Goal: Navigation & Orientation: Find specific page/section

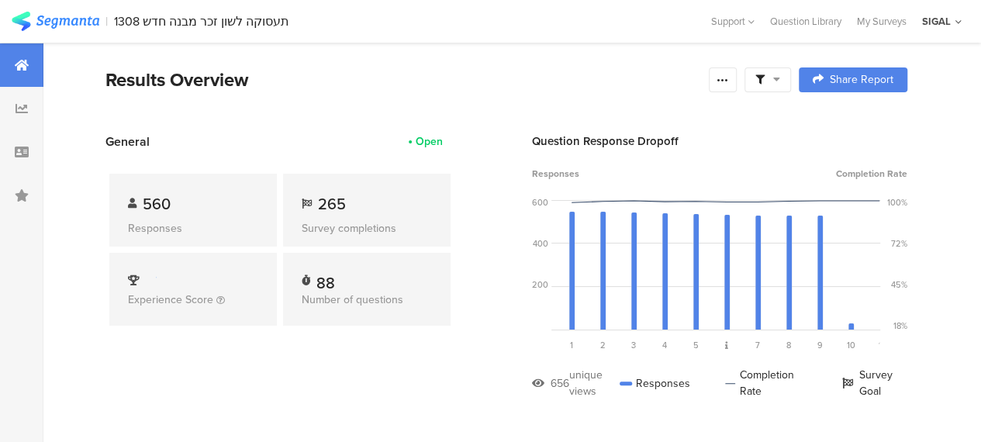
click at [31, 66] on div at bounding box center [21, 64] width 43 height 43
click at [27, 122] on div at bounding box center [21, 108] width 43 height 43
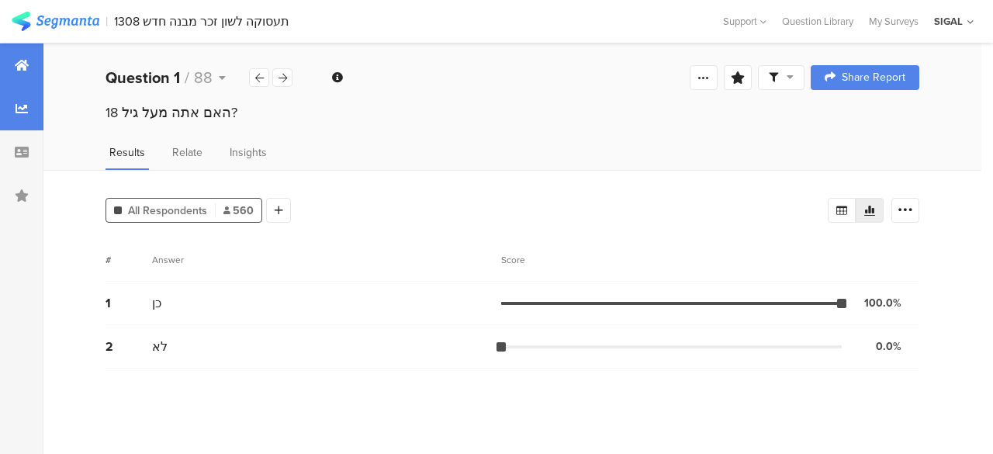
click at [18, 82] on div at bounding box center [21, 64] width 43 height 43
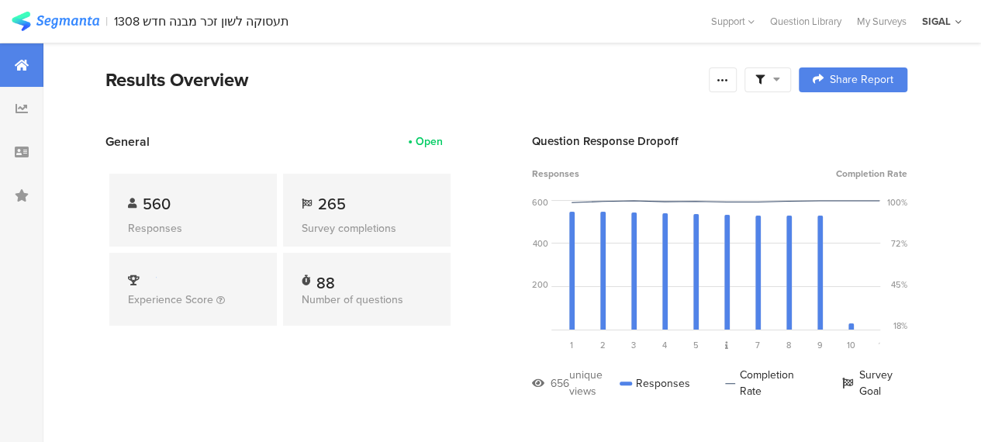
click at [54, 26] on img at bounding box center [56, 21] width 88 height 19
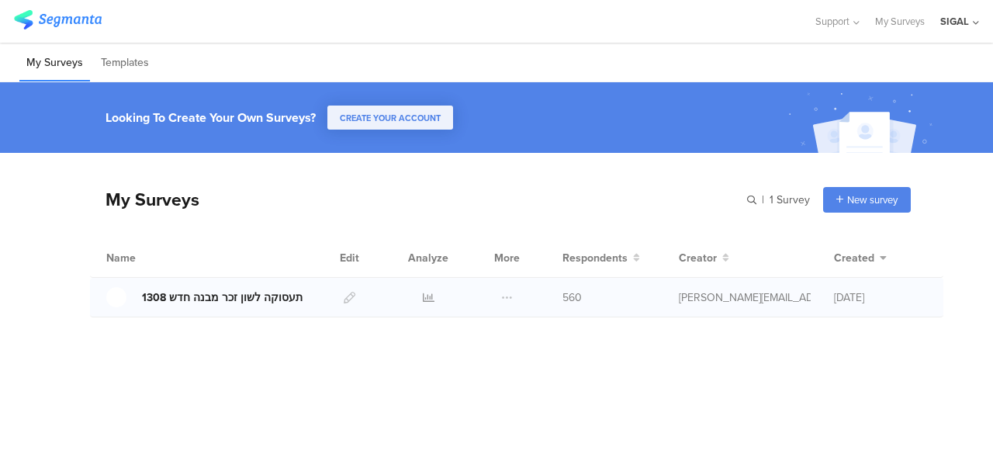
click at [225, 296] on div "תעסוקה לשון זכר מבנה חדש 1308" at bounding box center [222, 297] width 161 height 16
